Goal: Book appointment/travel/reservation

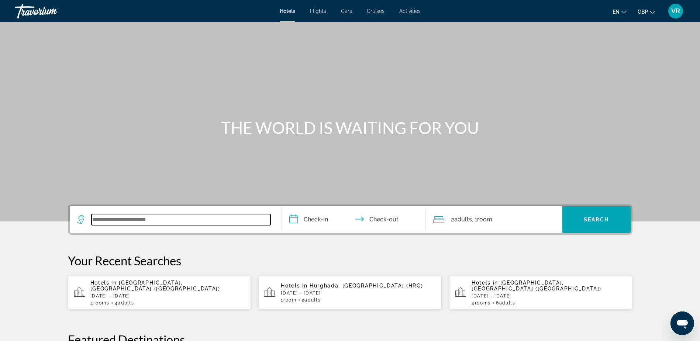
click at [145, 220] on input "Search widget" at bounding box center [181, 219] width 179 height 11
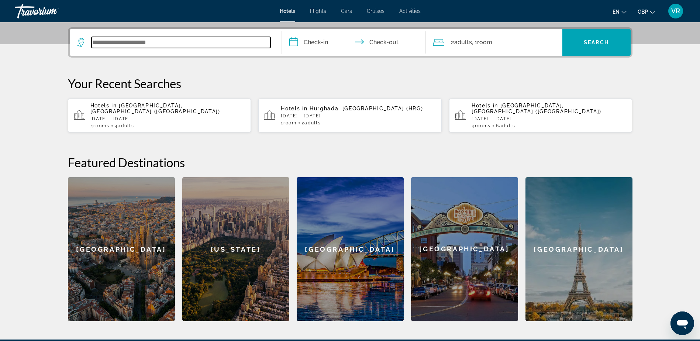
scroll to position [181, 0]
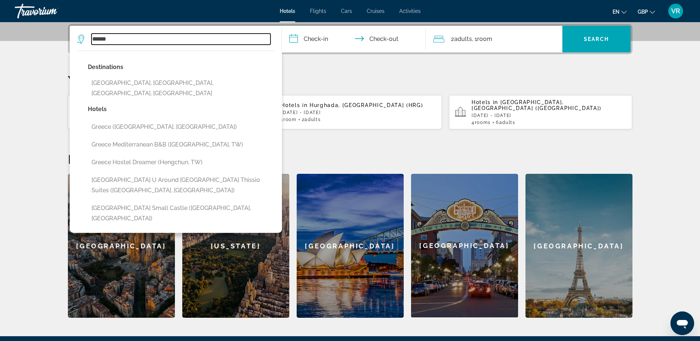
type input "******"
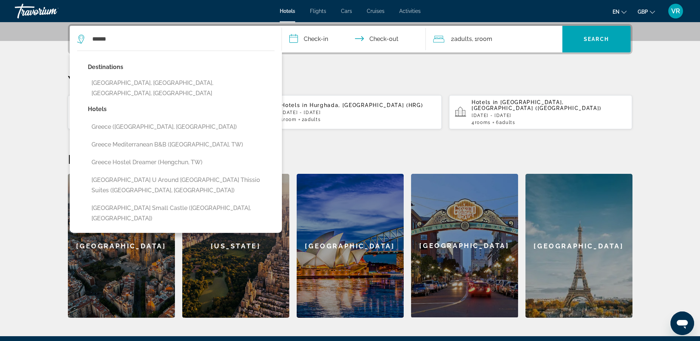
click at [326, 79] on p "Your Recent Searches" at bounding box center [350, 80] width 565 height 15
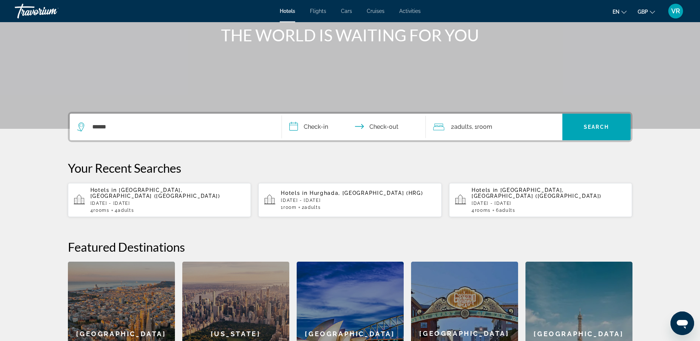
scroll to position [76, 0]
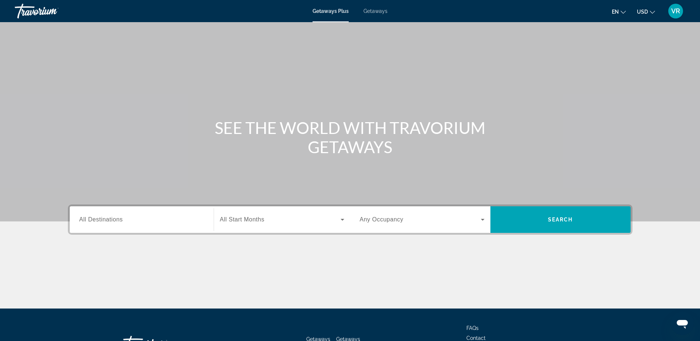
click at [121, 219] on span "All Destinations" at bounding box center [101, 219] width 44 height 6
click at [121, 219] on input "Destination All Destinations" at bounding box center [141, 220] width 125 height 9
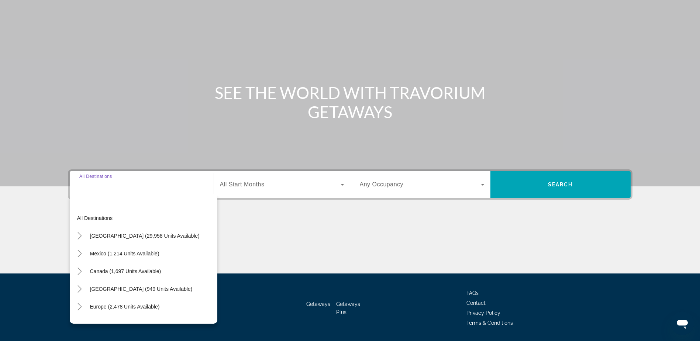
scroll to position [58, 0]
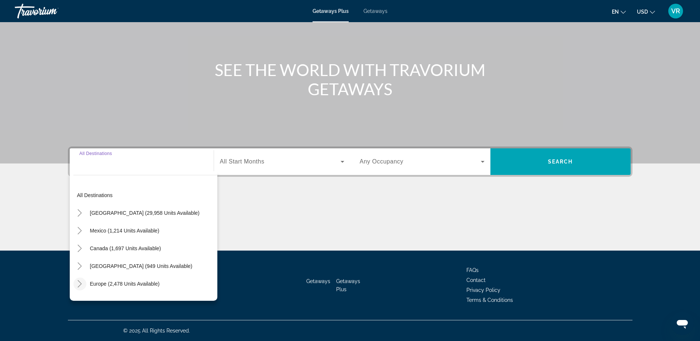
click at [82, 283] on icon "Toggle Europe (2,478 units available)" at bounding box center [79, 283] width 7 height 7
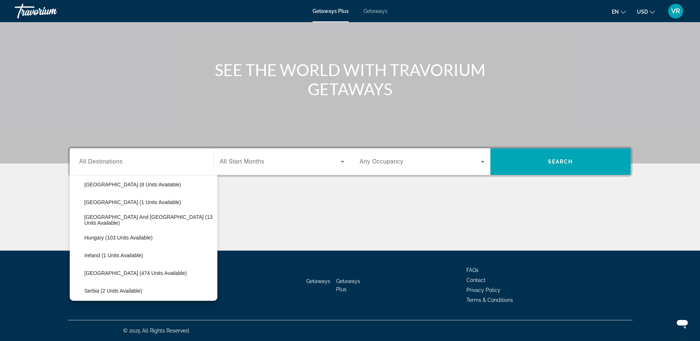
scroll to position [240, 0]
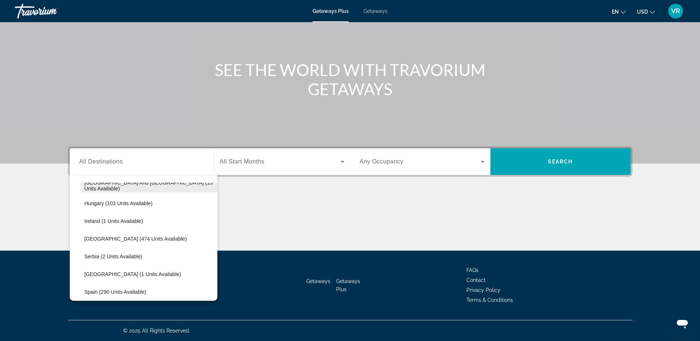
click at [111, 186] on span "[GEOGRAPHIC_DATA] and [GEOGRAPHIC_DATA] (13 units available)" at bounding box center [149, 186] width 129 height 12
type input "**********"
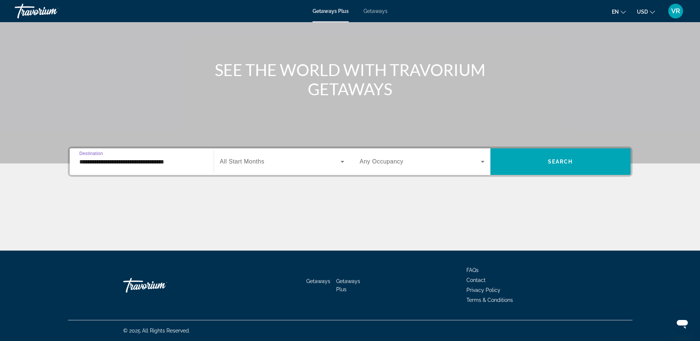
click at [480, 163] on icon "Search widget" at bounding box center [482, 161] width 9 height 9
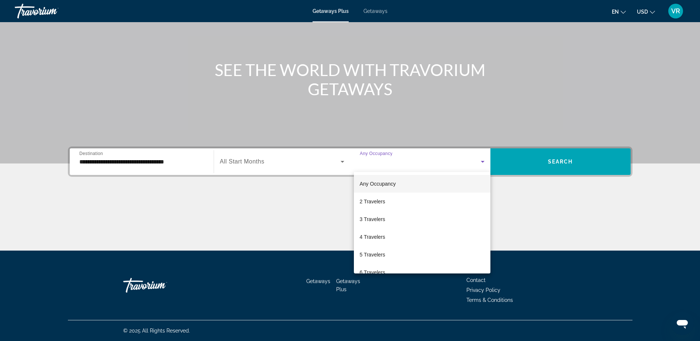
click at [480, 163] on div at bounding box center [350, 170] width 700 height 341
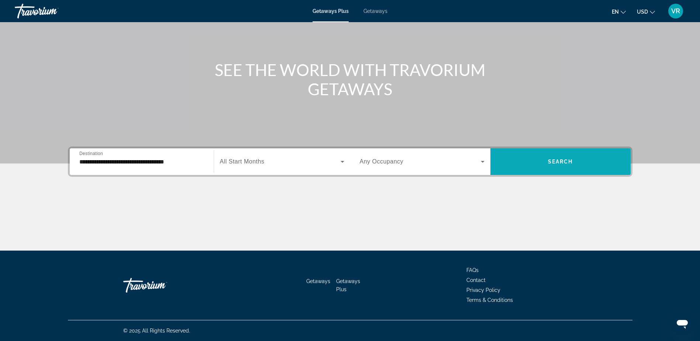
click at [550, 162] on span "Search" at bounding box center [560, 162] width 25 height 6
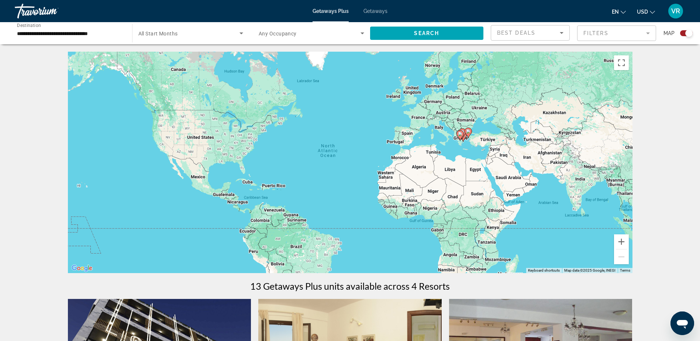
click at [65, 34] on input "**********" at bounding box center [70, 33] width 106 height 9
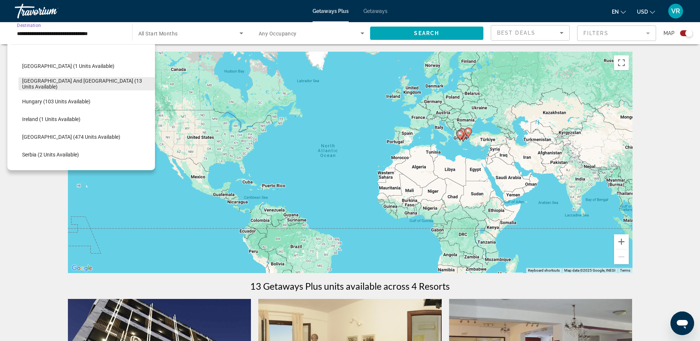
scroll to position [260, 0]
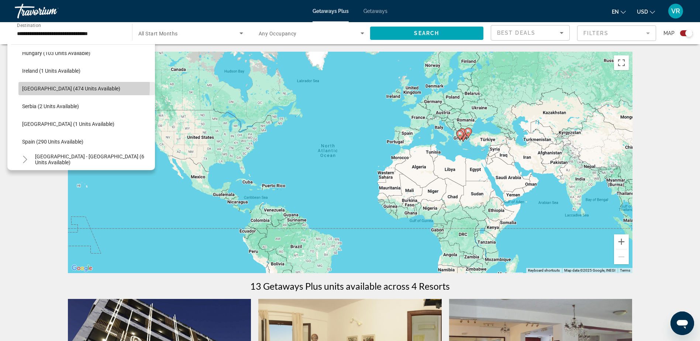
click at [34, 86] on span "Italy (474 units available)" at bounding box center [71, 89] width 98 height 6
type input "**********"
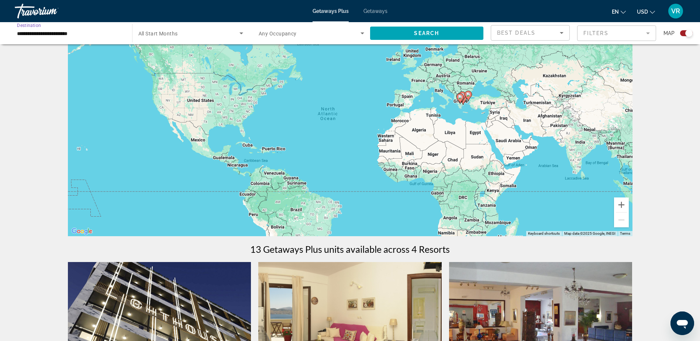
scroll to position [0, 0]
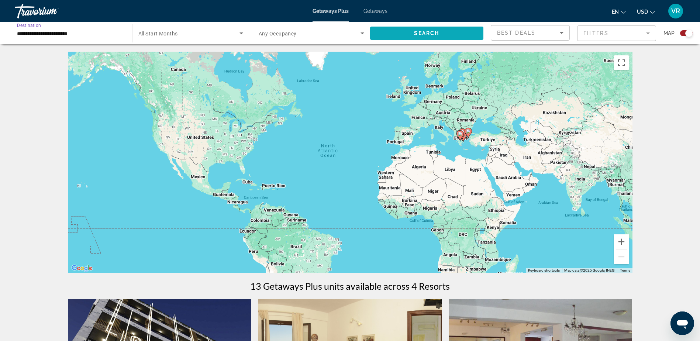
click at [428, 35] on span "Search" at bounding box center [426, 33] width 25 height 6
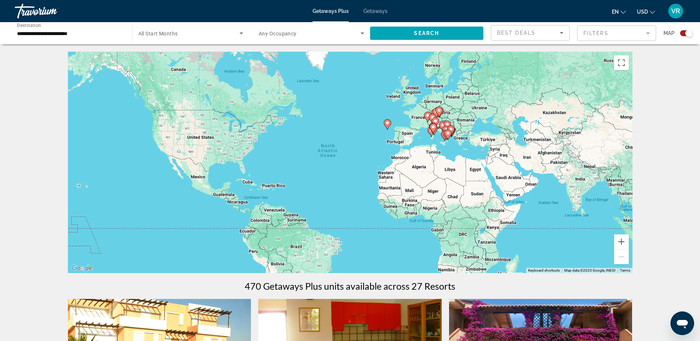
click at [238, 35] on icon "Search widget" at bounding box center [241, 33] width 9 height 9
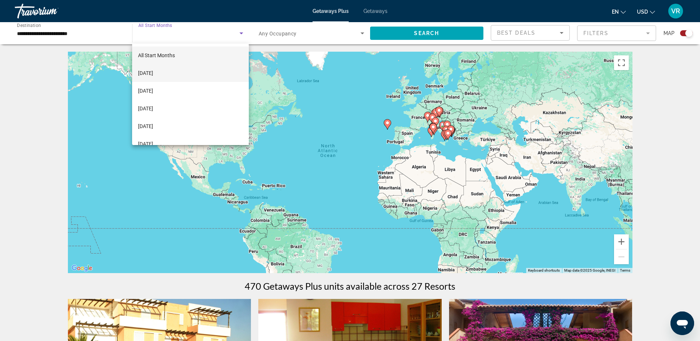
click at [214, 72] on mat-option "September 2025" at bounding box center [190, 73] width 117 height 18
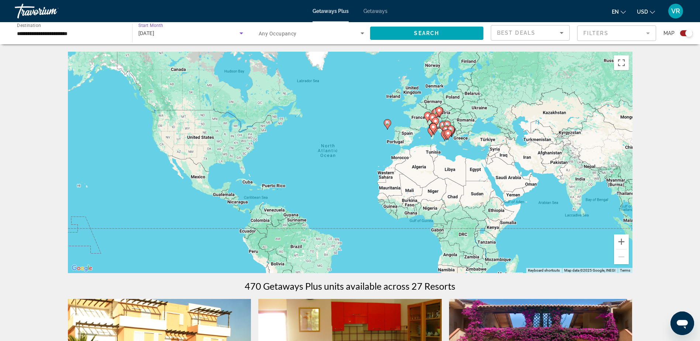
click at [239, 35] on icon "Search widget" at bounding box center [241, 33] width 9 height 9
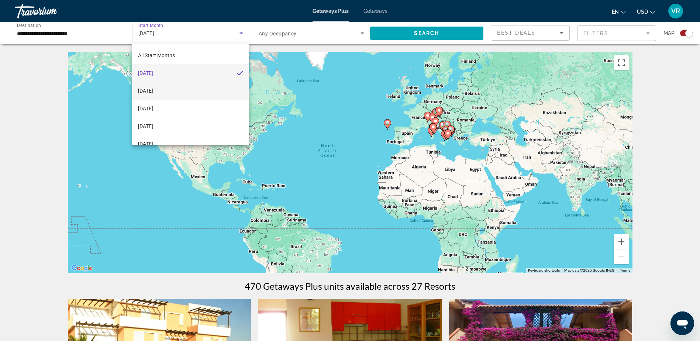
click at [215, 88] on mat-option "October 2025" at bounding box center [190, 91] width 117 height 18
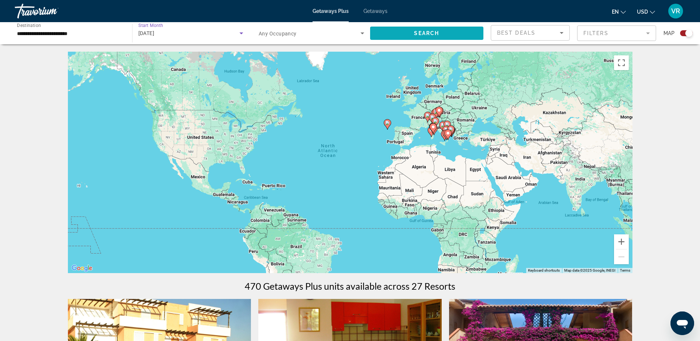
click at [401, 35] on span "Search widget" at bounding box center [427, 33] width 114 height 18
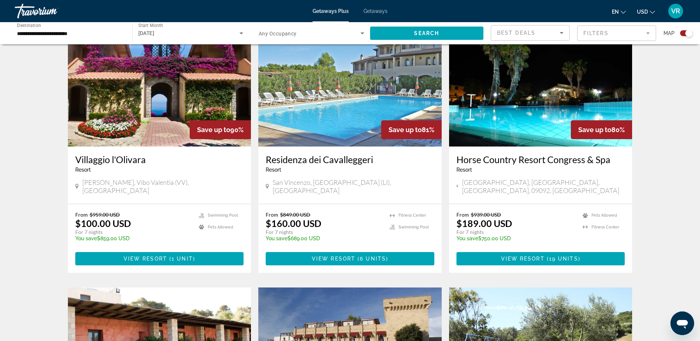
scroll to position [295, 0]
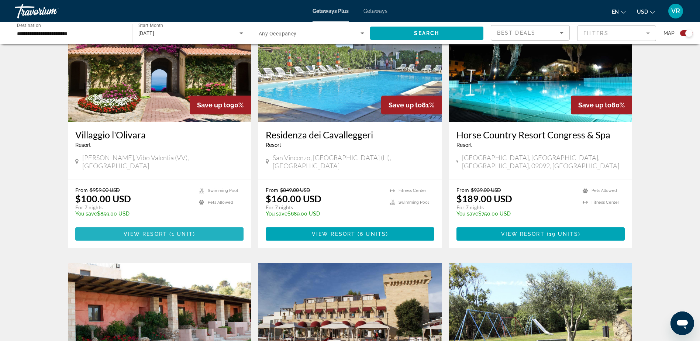
click at [165, 231] on span "View Resort" at bounding box center [146, 234] width 44 height 6
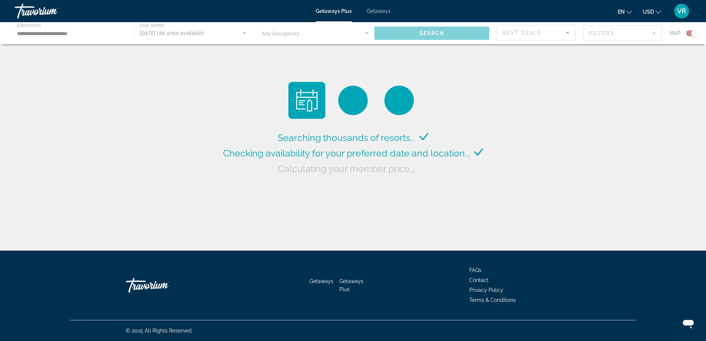
click at [82, 34] on div "Main content" at bounding box center [353, 33] width 706 height 22
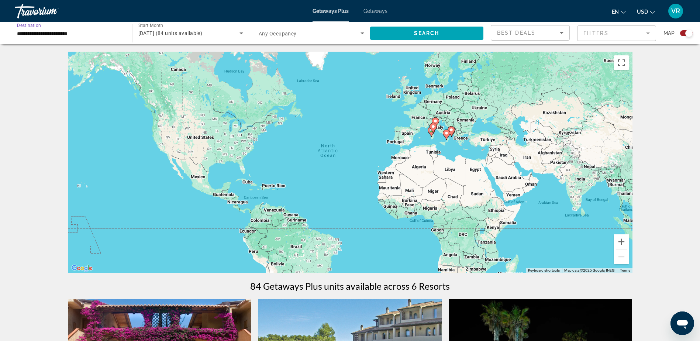
click at [79, 35] on input "**********" at bounding box center [70, 33] width 106 height 9
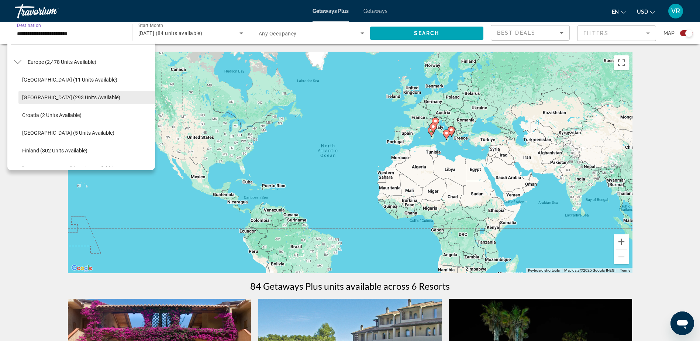
scroll to position [128, 0]
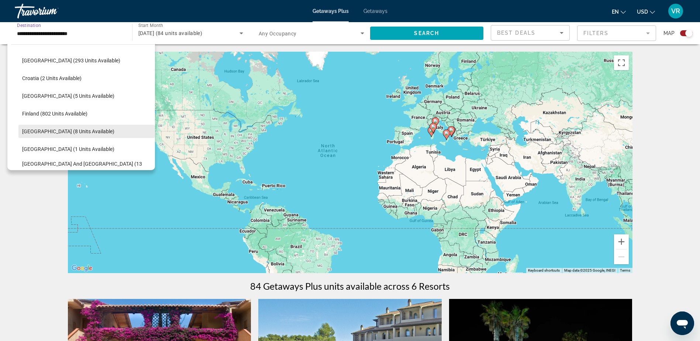
click at [82, 128] on span "Search widget" at bounding box center [86, 132] width 137 height 18
type input "**********"
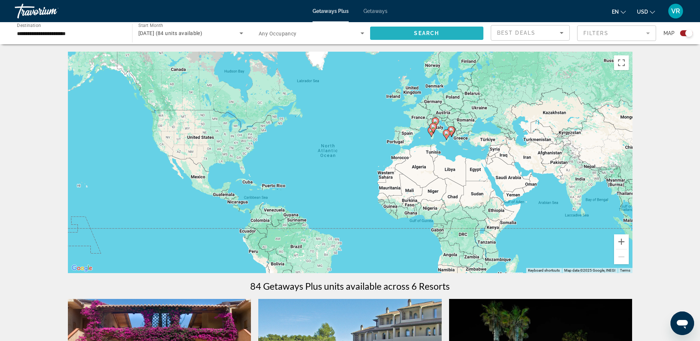
click at [397, 32] on span "Search widget" at bounding box center [427, 33] width 114 height 18
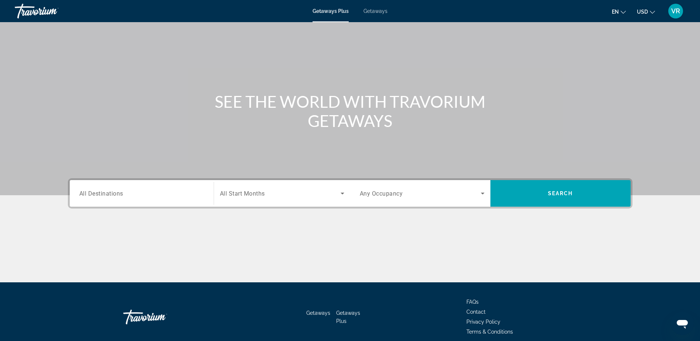
scroll to position [58, 0]
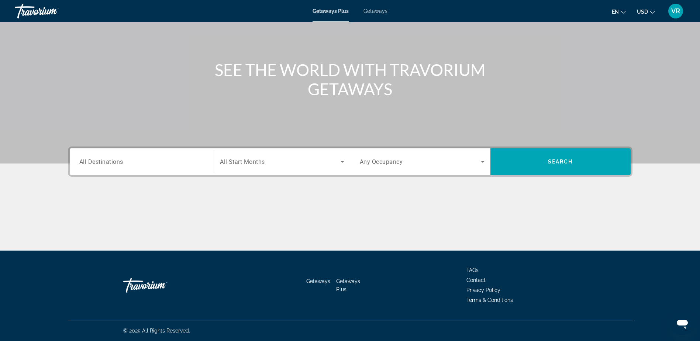
click at [326, 159] on span "Search widget" at bounding box center [280, 161] width 121 height 9
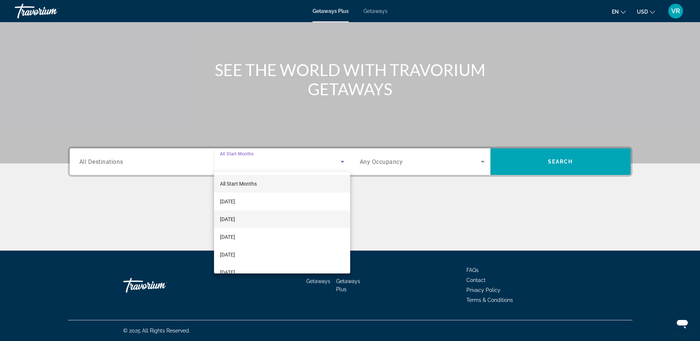
click at [305, 218] on mat-option "October 2025" at bounding box center [282, 219] width 136 height 18
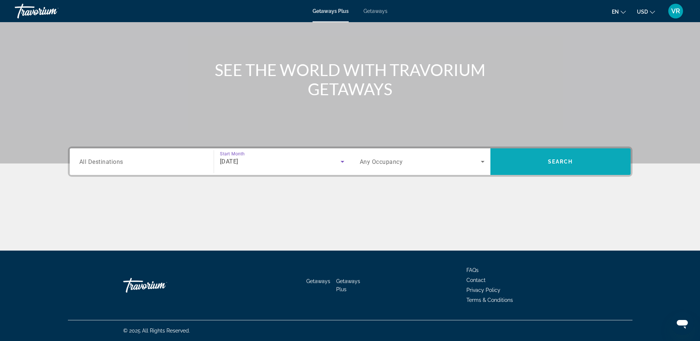
click at [555, 162] on span "Search" at bounding box center [560, 162] width 25 height 6
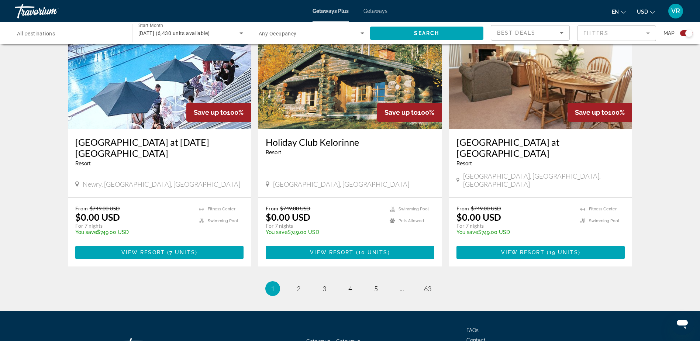
scroll to position [1104, 0]
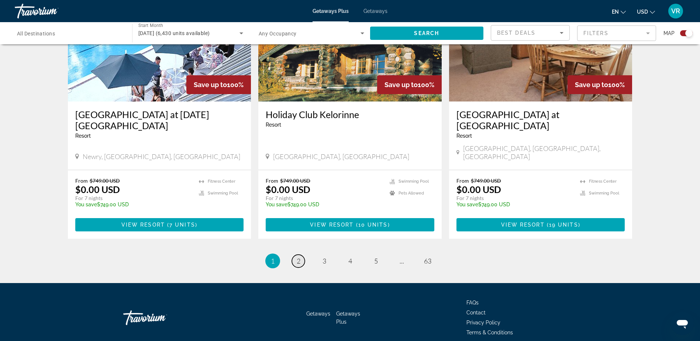
click at [298, 257] on span "2" at bounding box center [299, 261] width 4 height 8
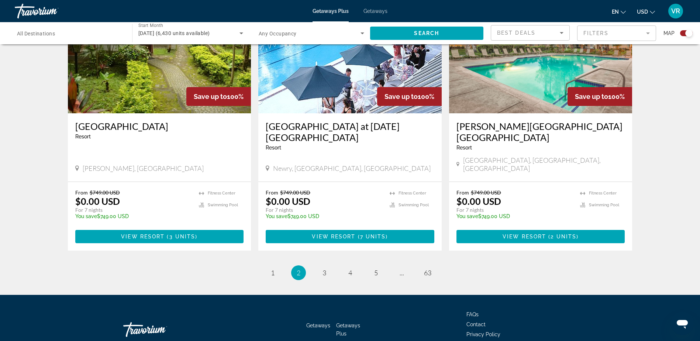
scroll to position [1104, 0]
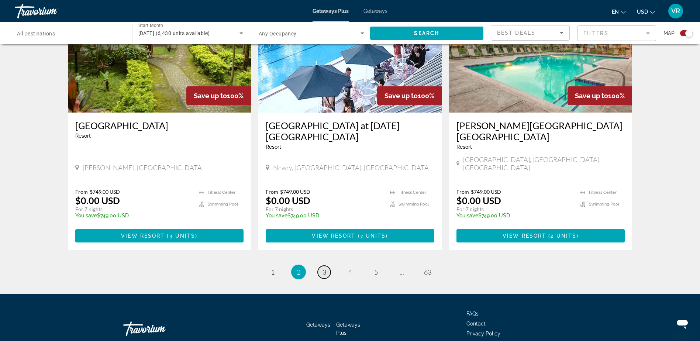
click at [324, 268] on span "3" at bounding box center [325, 272] width 4 height 8
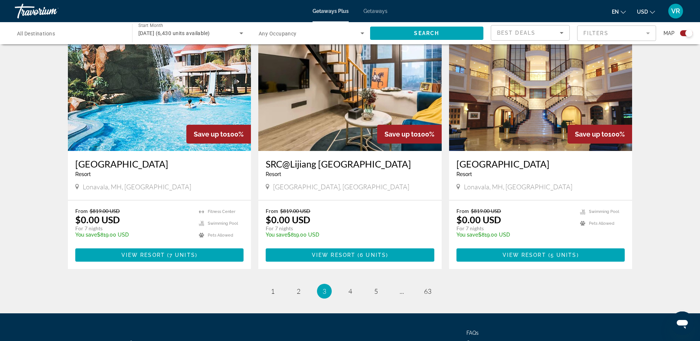
scroll to position [1082, 0]
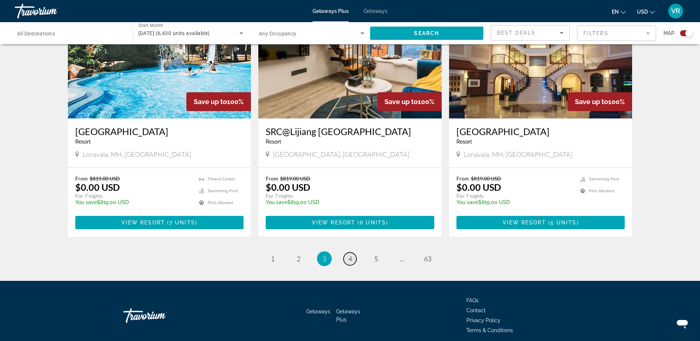
click at [346, 253] on link "page 4" at bounding box center [350, 259] width 13 height 13
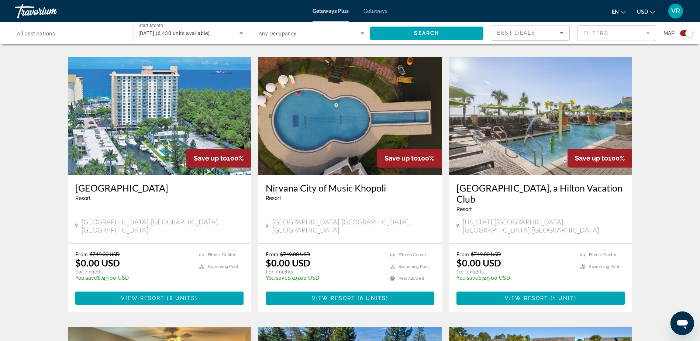
scroll to position [886, 0]
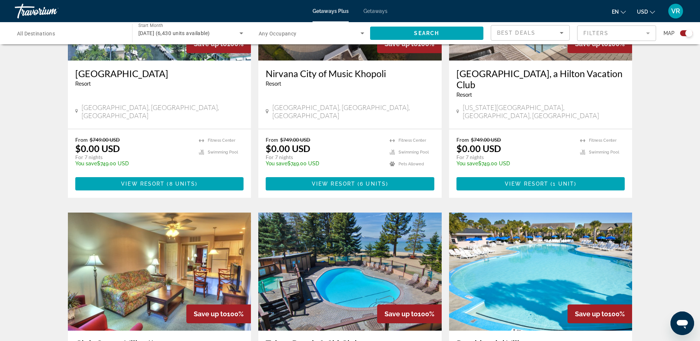
click at [64, 31] on input "Destination All Destinations" at bounding box center [70, 33] width 106 height 9
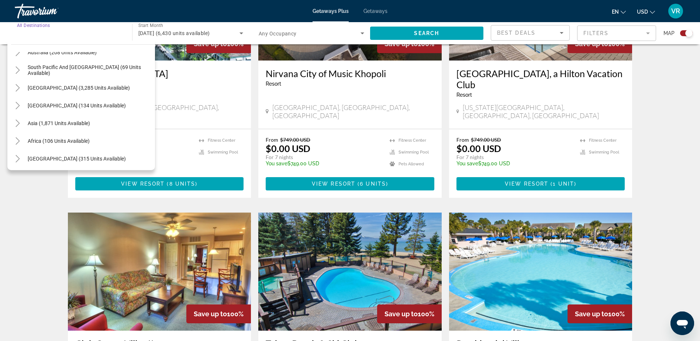
scroll to position [120, 0]
click at [20, 156] on icon "Toggle Middle East (315 units available)" at bounding box center [17, 157] width 7 height 7
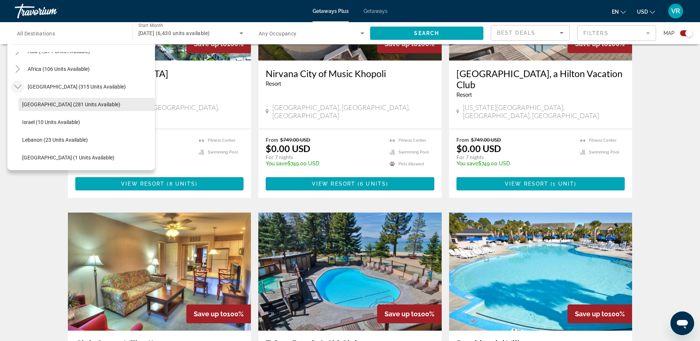
click at [41, 104] on span "Egypt (281 units available)" at bounding box center [71, 105] width 98 height 6
type input "**********"
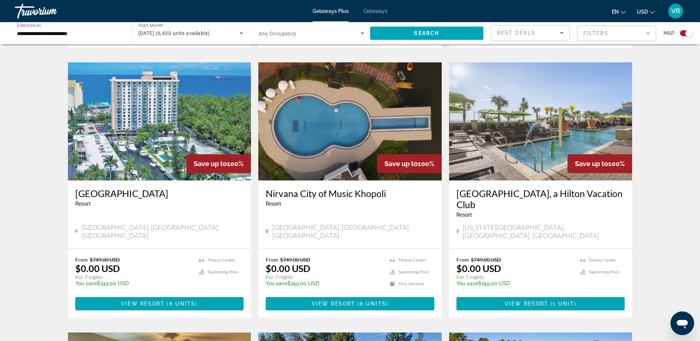
scroll to position [738, 0]
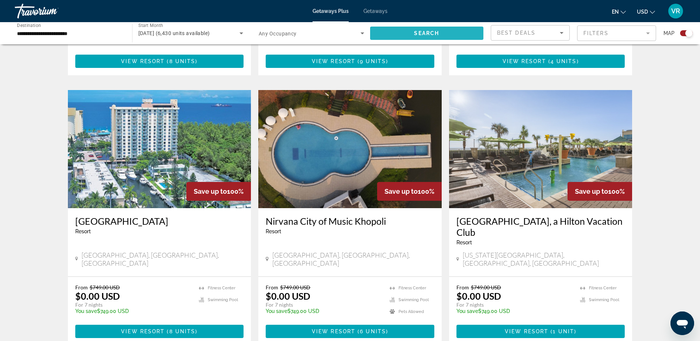
click at [408, 35] on span "Search widget" at bounding box center [427, 33] width 114 height 18
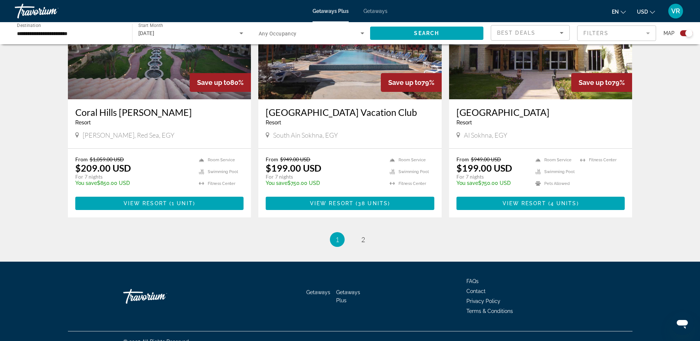
scroll to position [1082, 0]
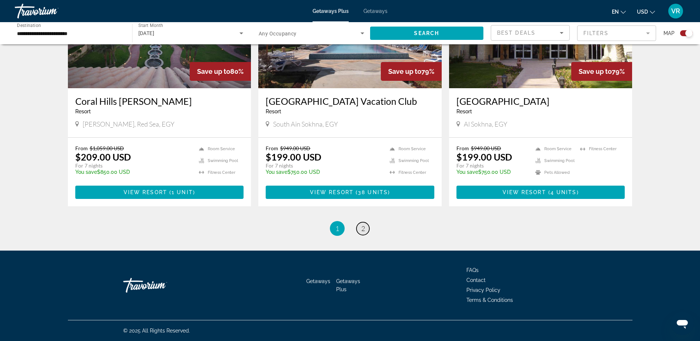
click at [364, 227] on span "2" at bounding box center [363, 228] width 4 height 8
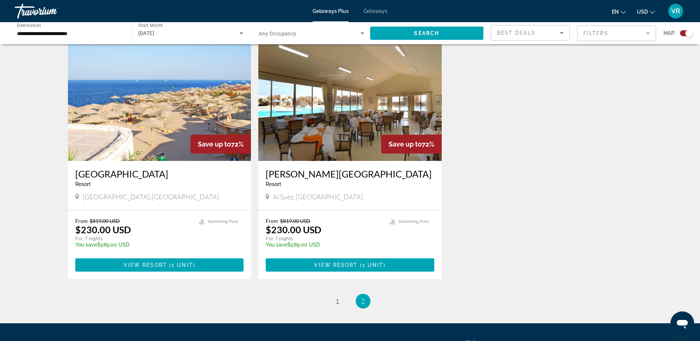
scroll to position [258, 0]
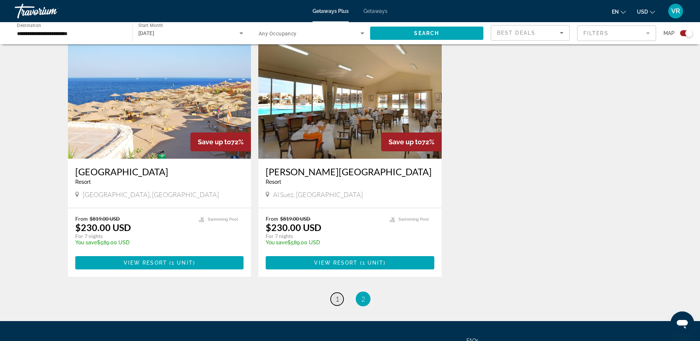
click at [336, 301] on span "1" at bounding box center [338, 299] width 4 height 8
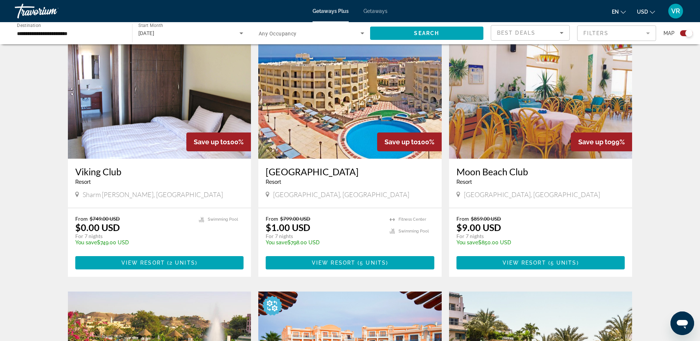
scroll to position [295, 0]
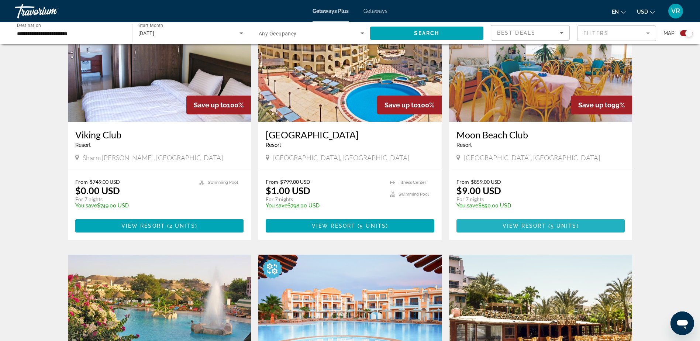
click at [525, 224] on span "View Resort" at bounding box center [525, 226] width 44 height 6
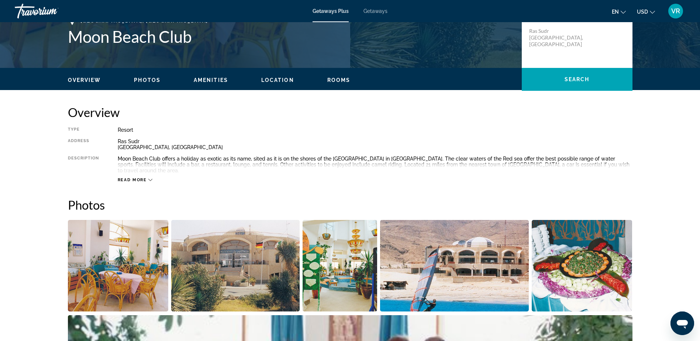
scroll to position [185, 0]
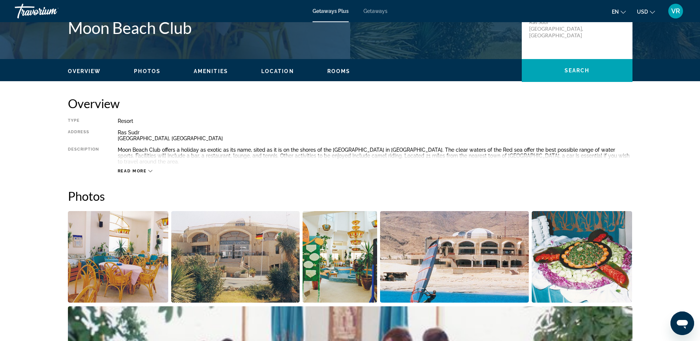
click at [148, 169] on div "Read more" at bounding box center [135, 171] width 35 height 5
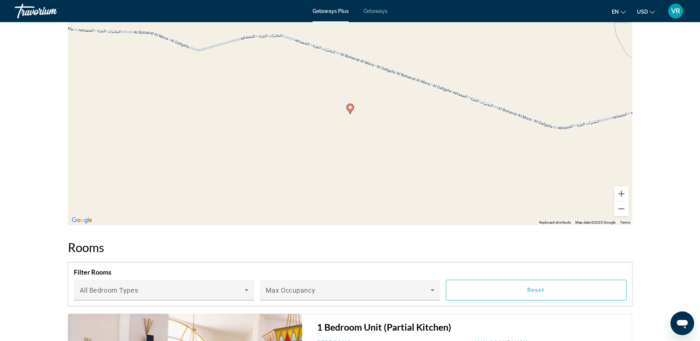
scroll to position [849, 0]
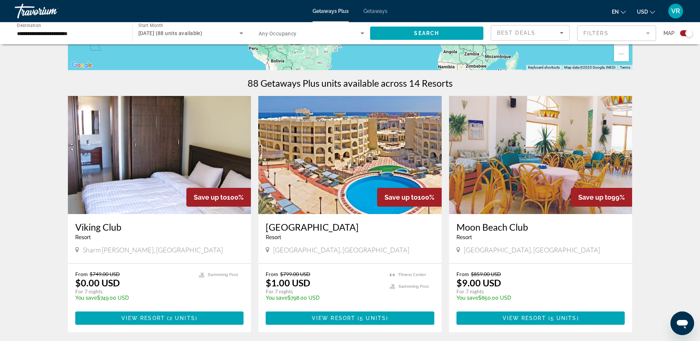
scroll to position [295, 0]
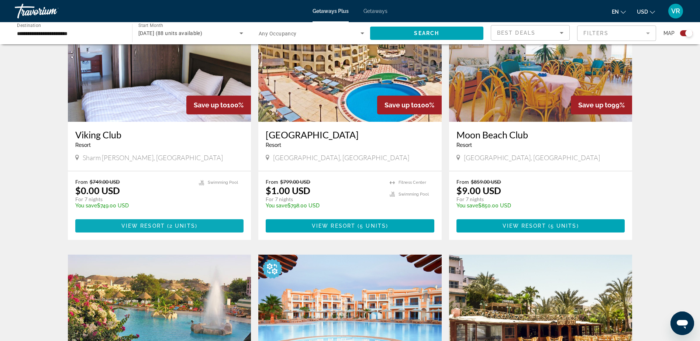
click at [172, 227] on span "2 units" at bounding box center [182, 226] width 26 height 6
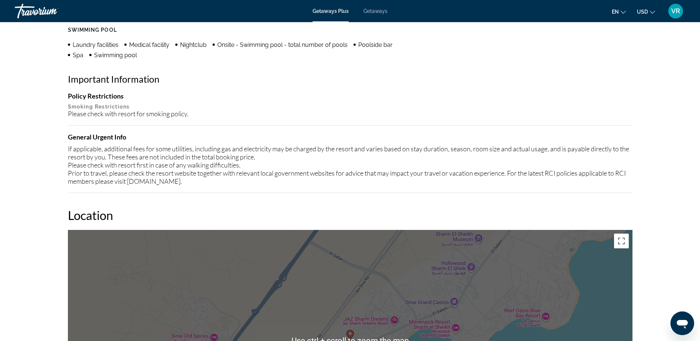
scroll to position [643, 0]
